Goal: Task Accomplishment & Management: Manage account settings

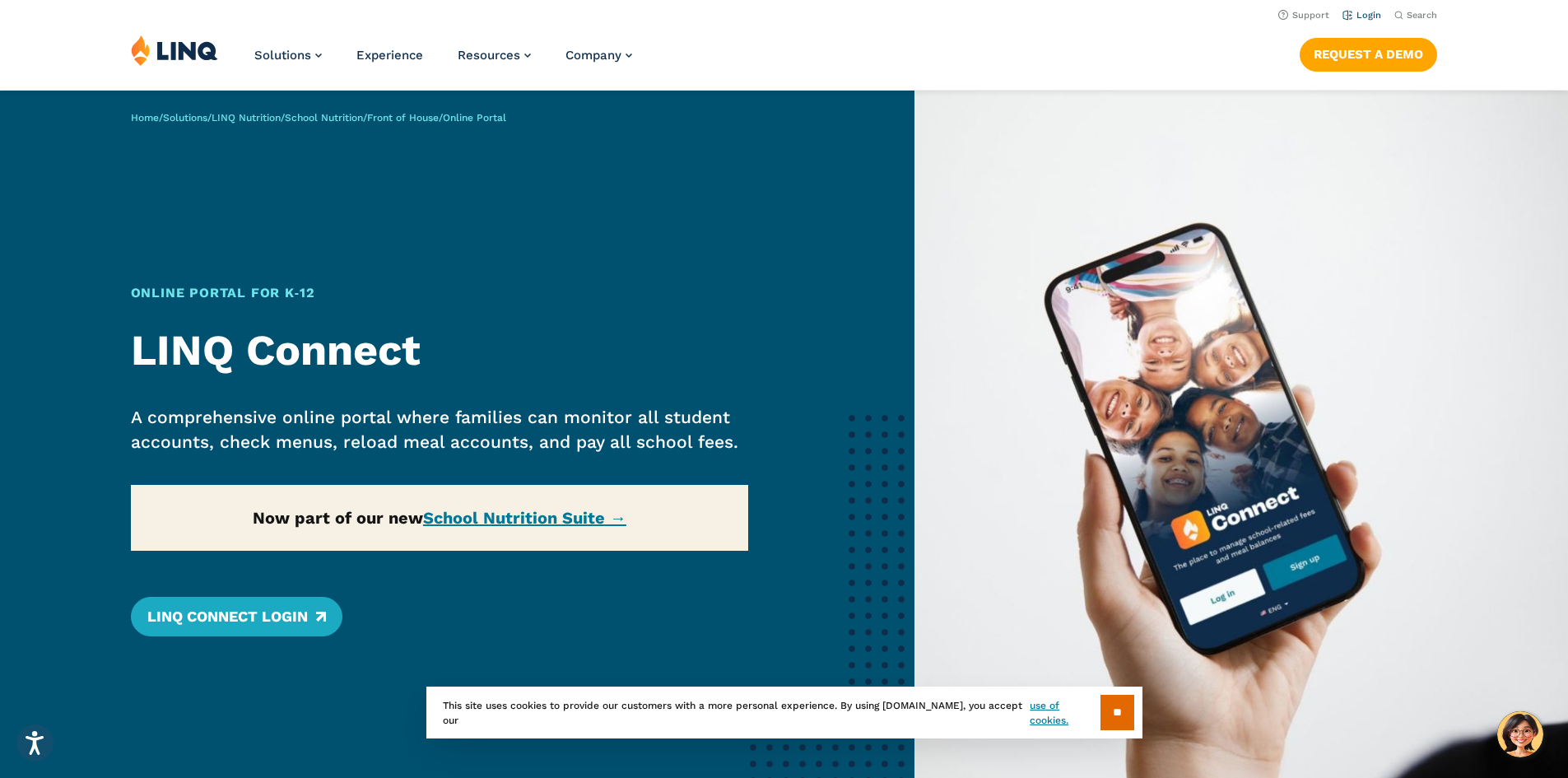
click at [1355, 13] on link "Login" at bounding box center [1362, 15] width 38 height 11
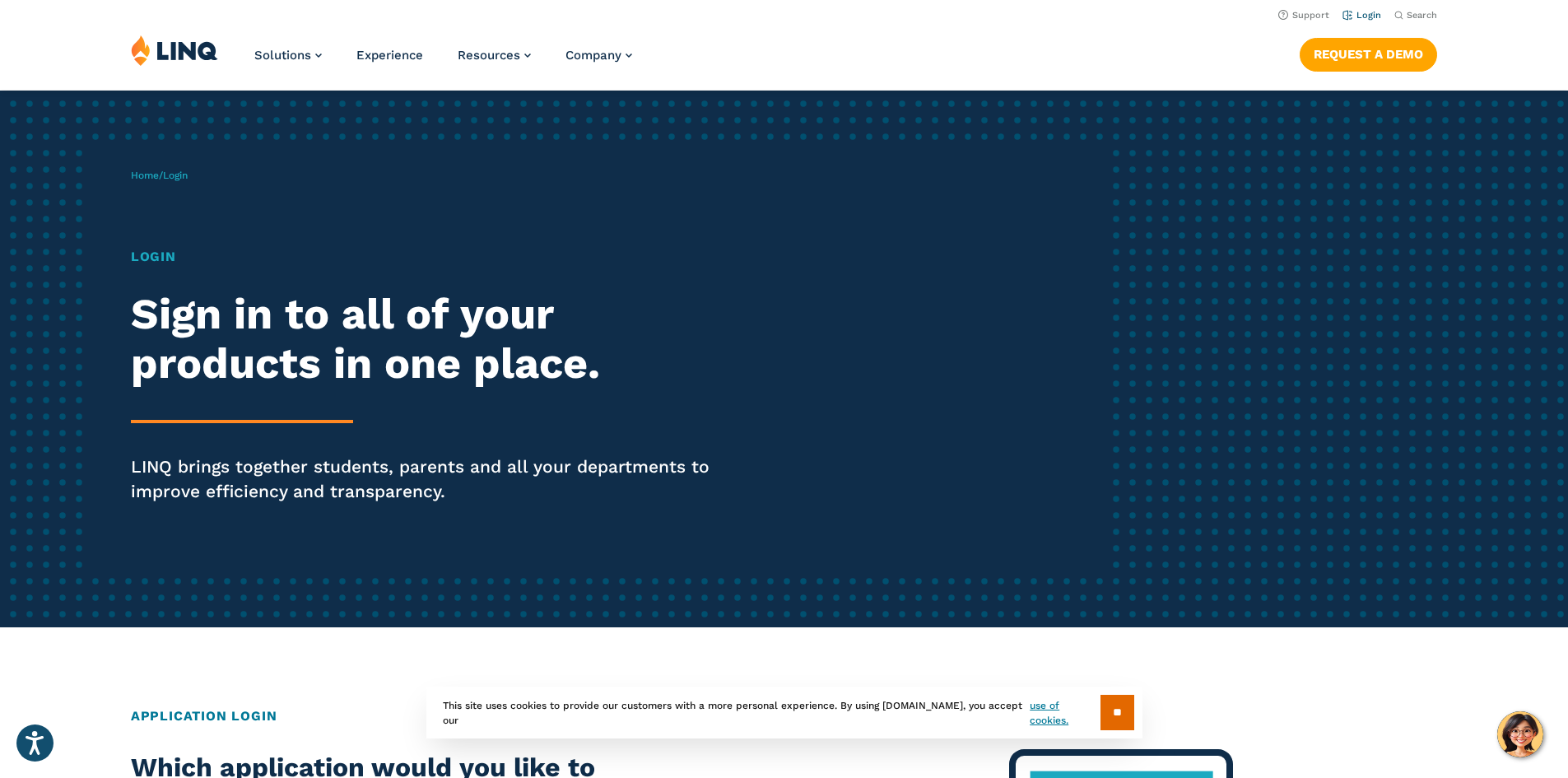
click at [1358, 12] on link "Login" at bounding box center [1362, 15] width 38 height 11
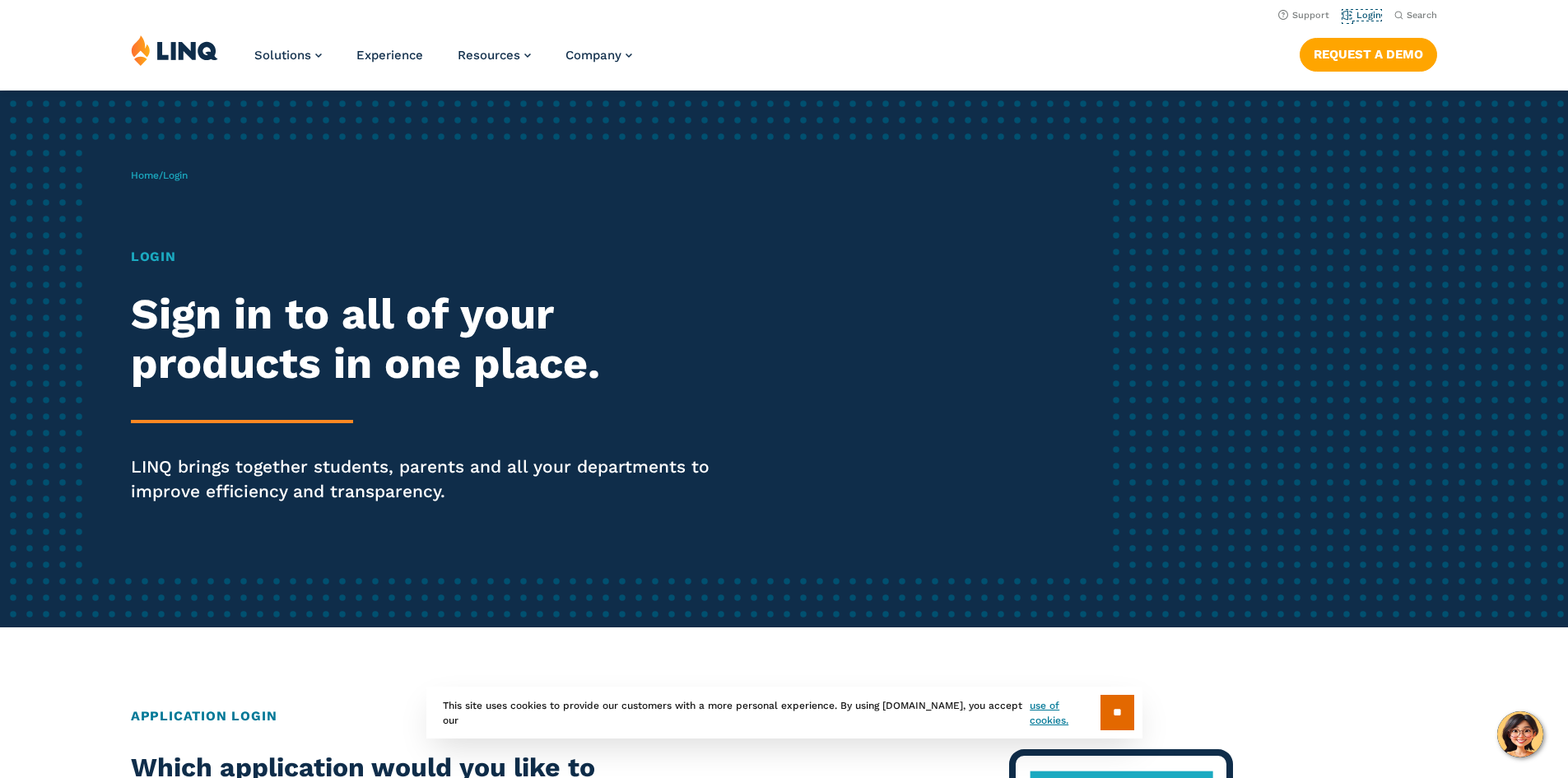
click at [1358, 12] on link "Login" at bounding box center [1362, 15] width 38 height 11
